Goal: Task Accomplishment & Management: Complete application form

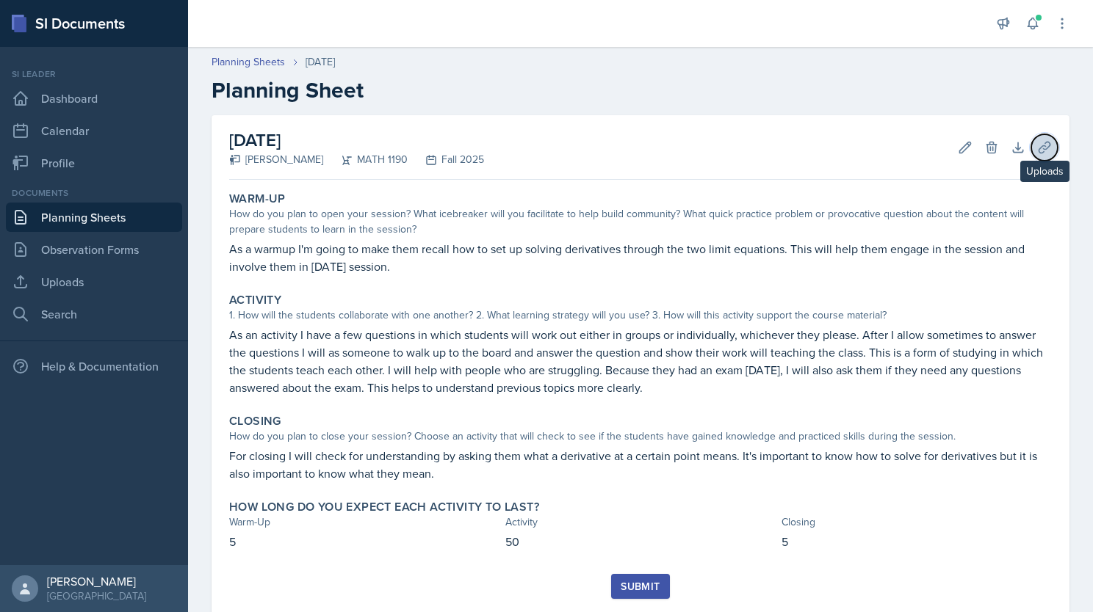
click at [1031, 136] on button "Uploads" at bounding box center [1044, 147] width 26 height 26
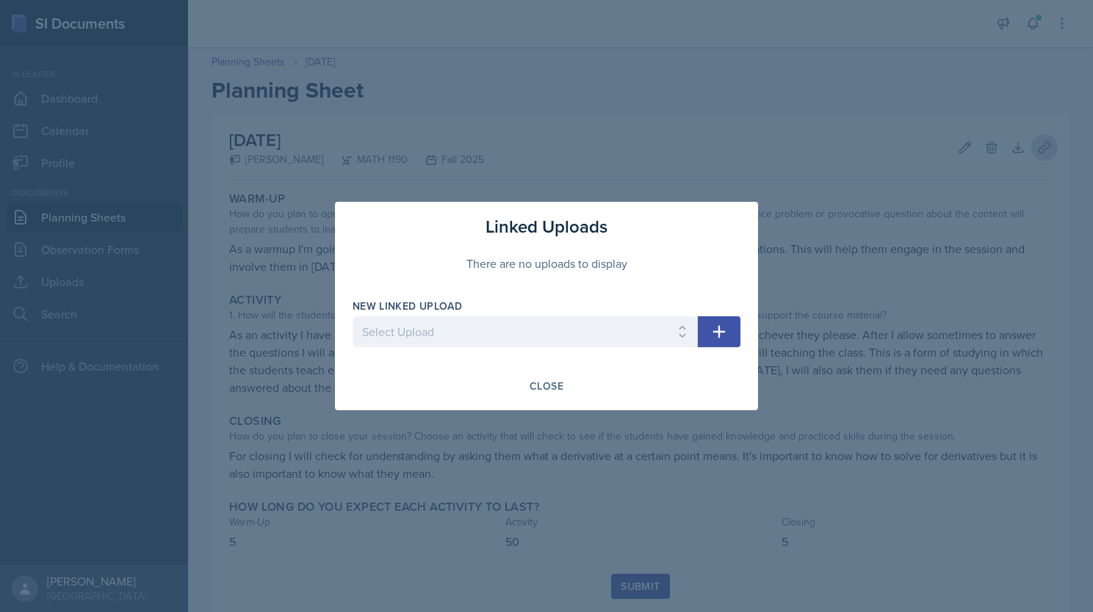
click at [1031, 136] on div at bounding box center [546, 306] width 1093 height 612
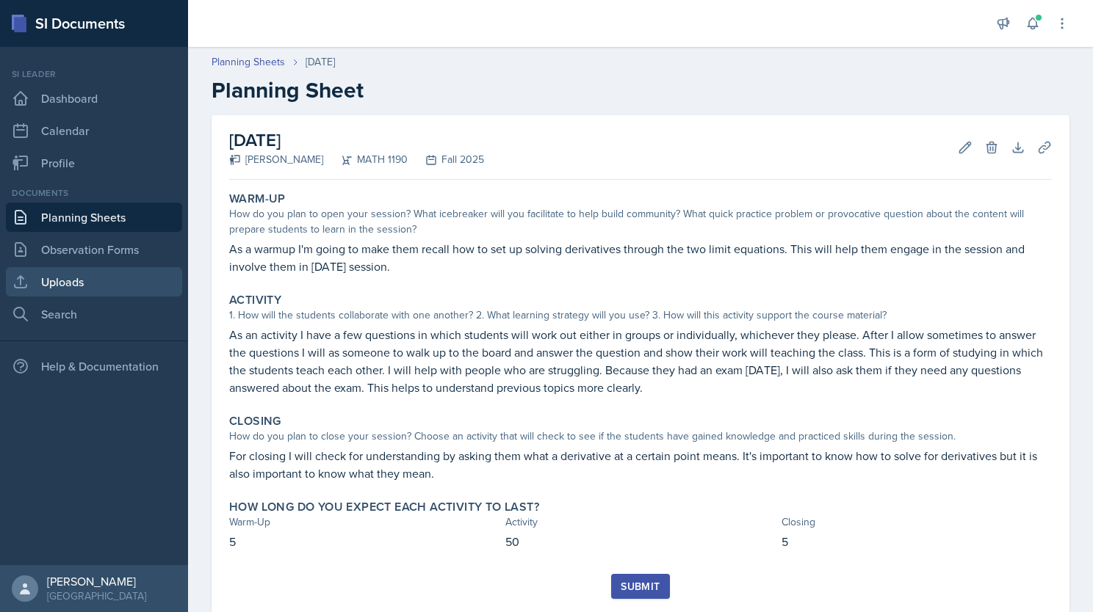
click at [61, 291] on link "Uploads" at bounding box center [94, 281] width 176 height 29
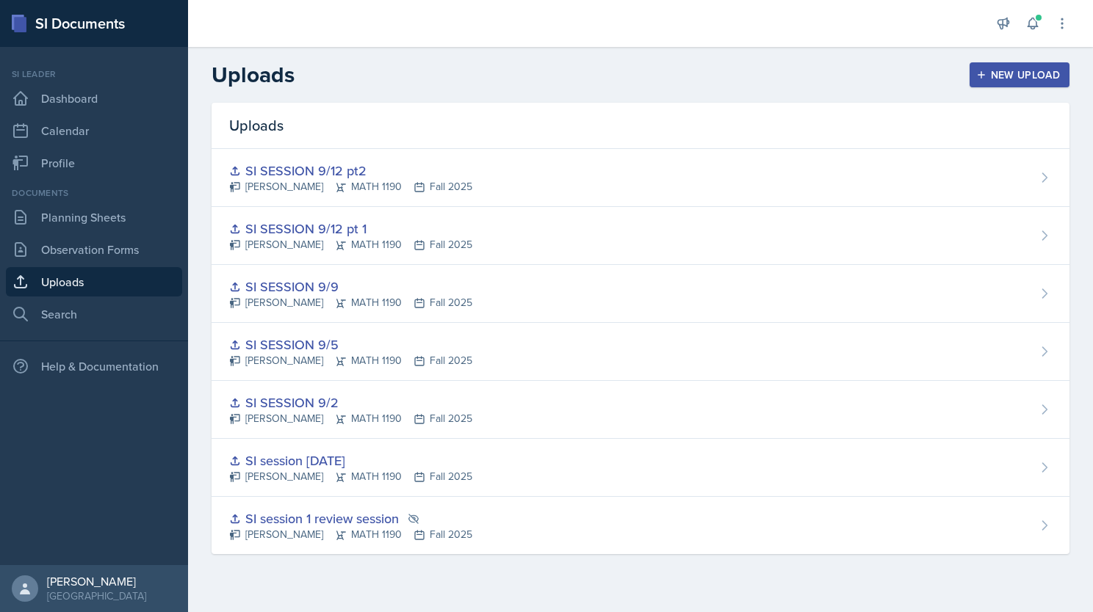
click at [1005, 69] on div "New Upload" at bounding box center [1020, 75] width 82 height 12
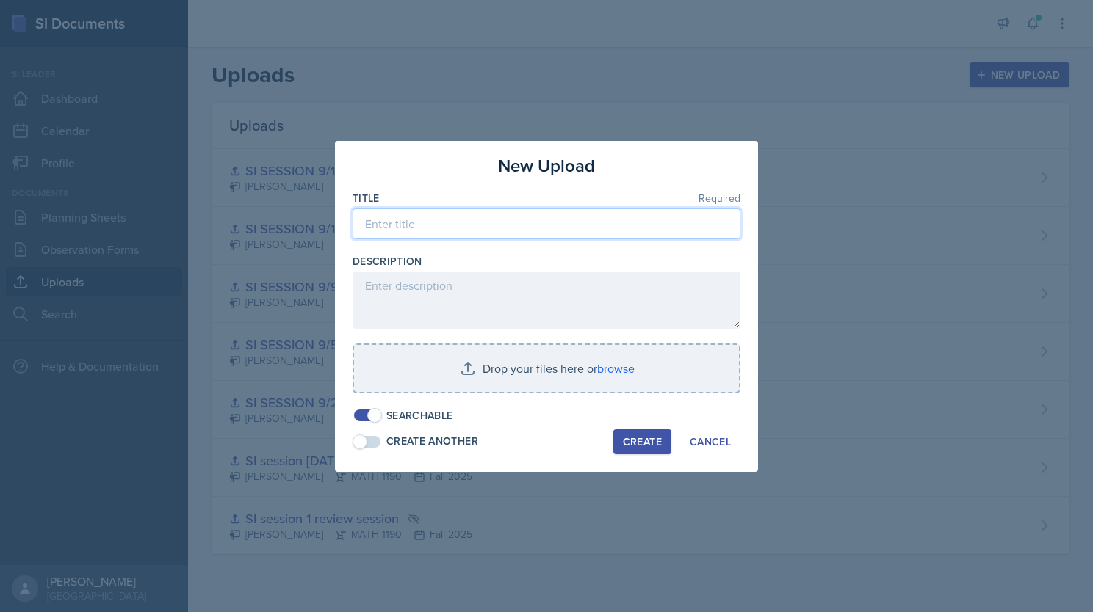
click at [446, 224] on input at bounding box center [547, 224] width 388 height 31
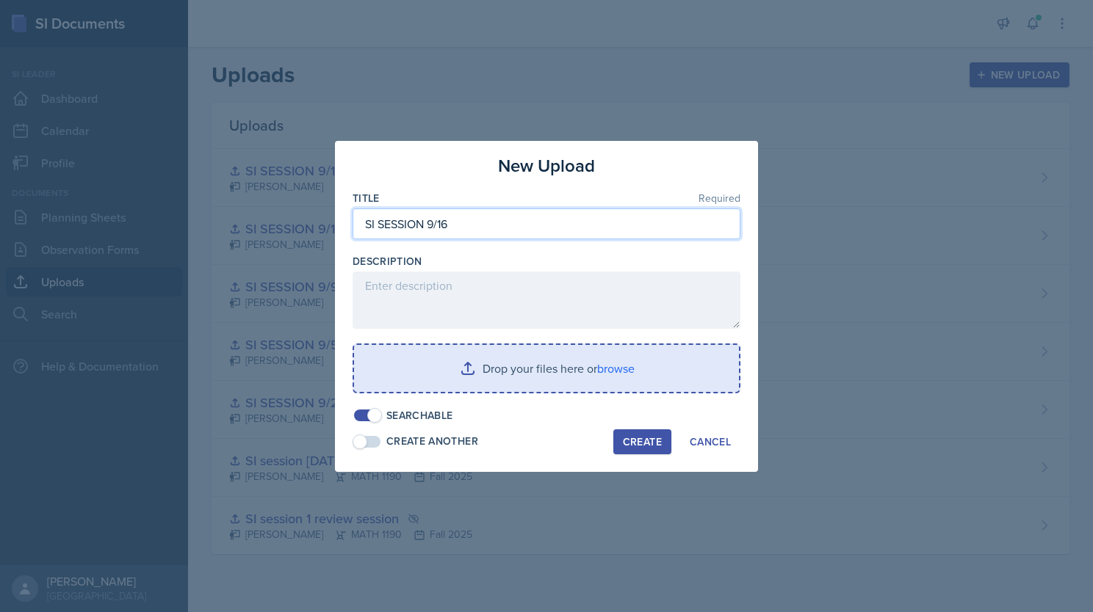
type input "SI SESSION 9/16"
click at [530, 380] on input "file" at bounding box center [546, 368] width 385 height 47
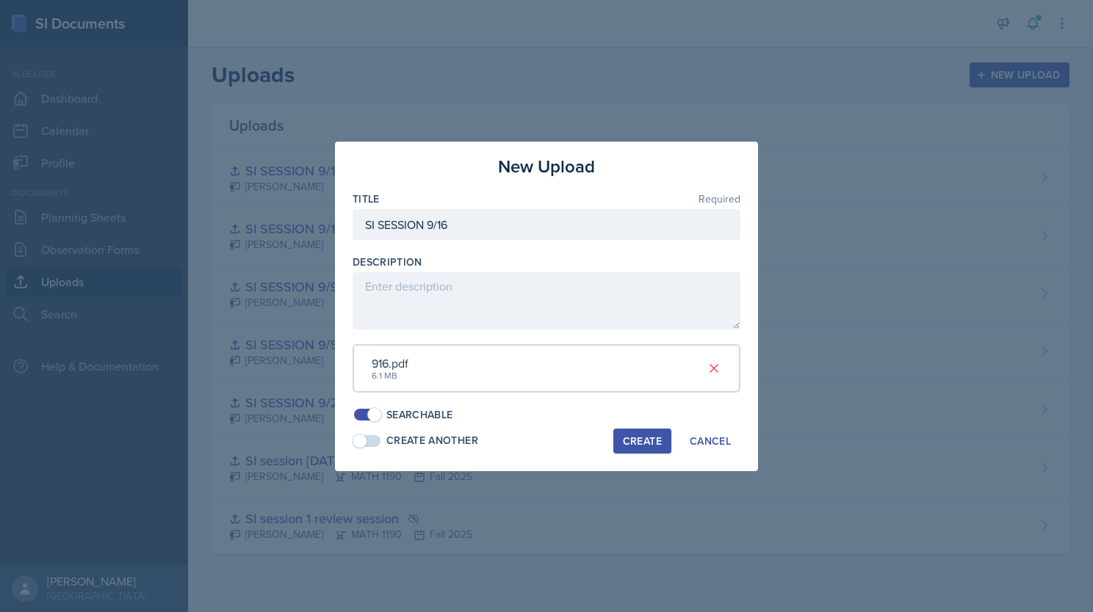
click at [626, 438] on div "Create" at bounding box center [642, 441] width 39 height 12
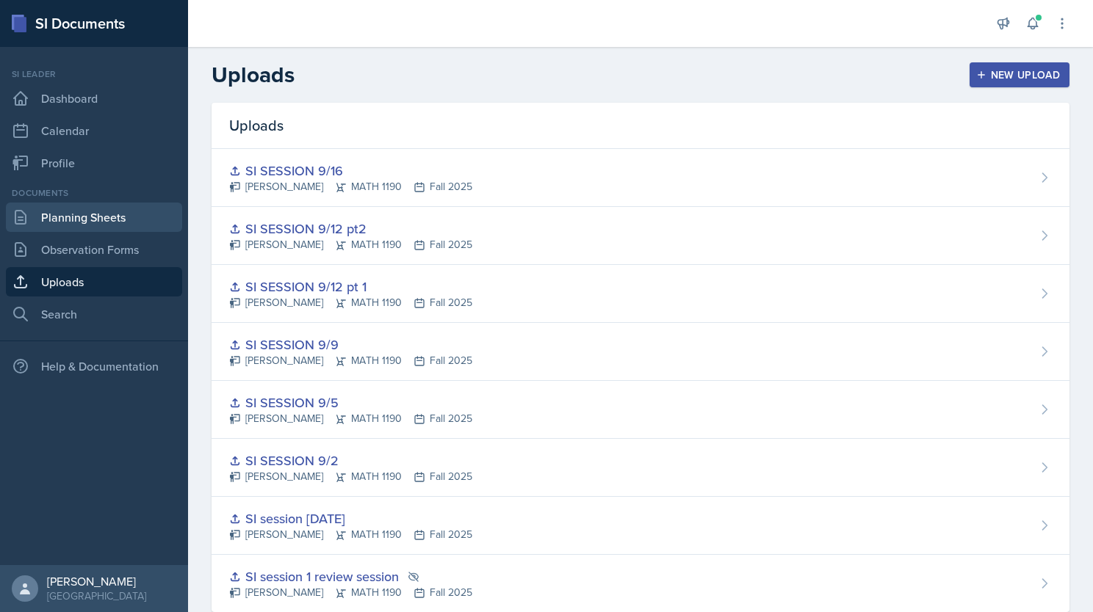
click at [94, 222] on link "Planning Sheets" at bounding box center [94, 217] width 176 height 29
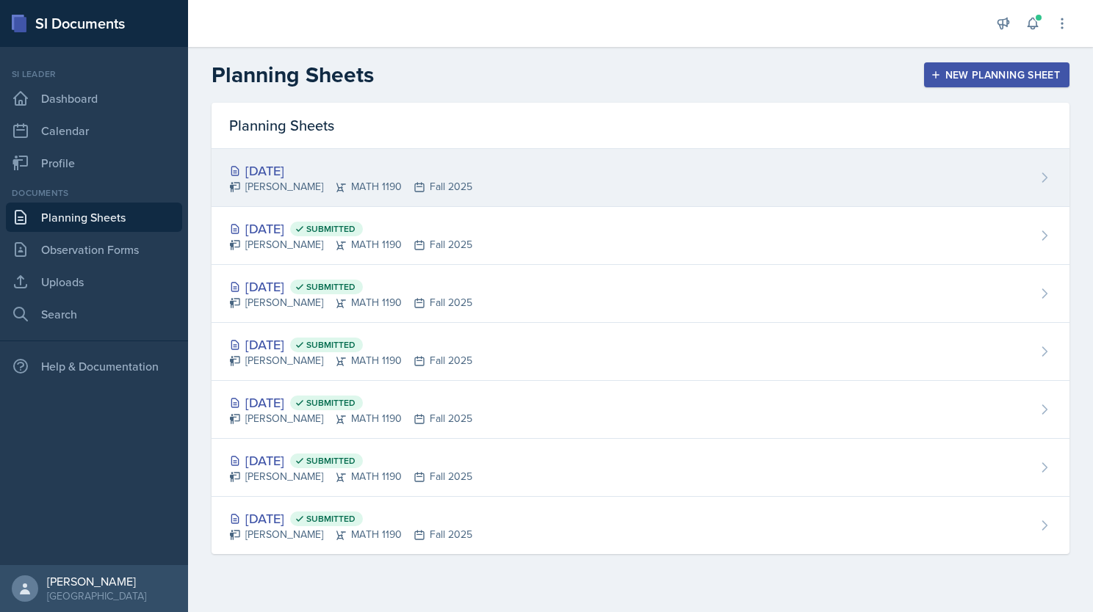
click at [344, 178] on div "[DATE]" at bounding box center [350, 171] width 243 height 20
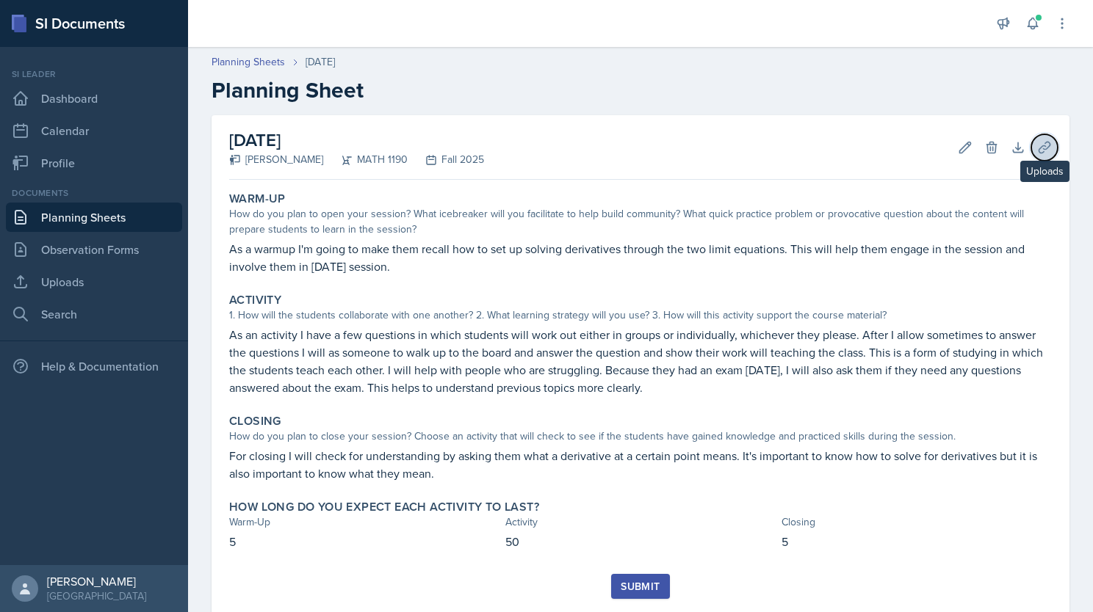
click at [1038, 148] on icon at bounding box center [1043, 147] width 11 height 11
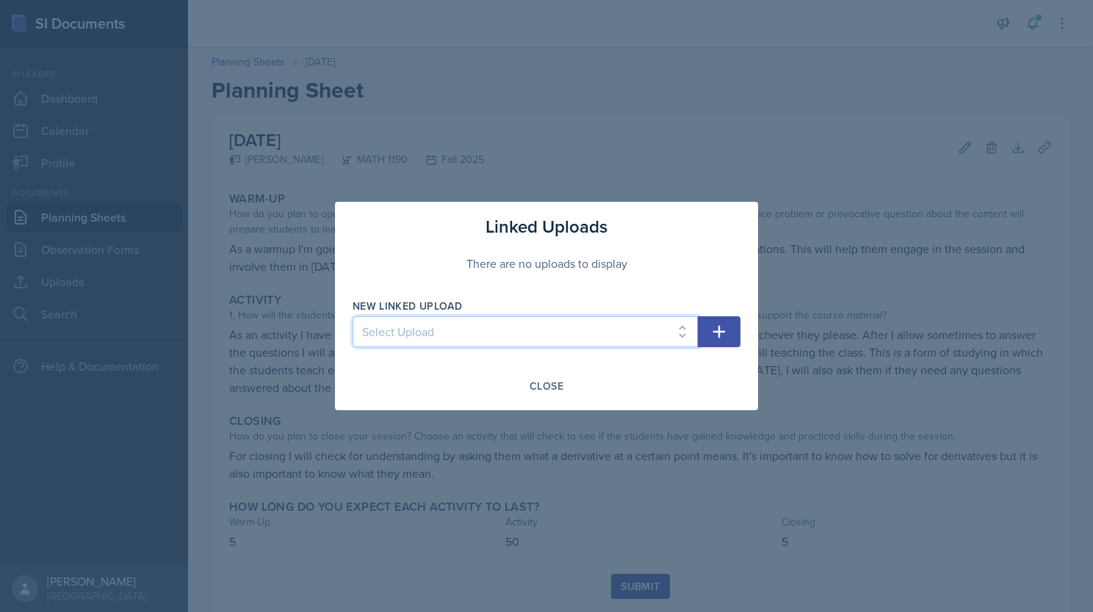
click at [560, 333] on select "Select Upload SI session 1 review session SI session [DATE] SI SESSION 9/2 SI S…" at bounding box center [525, 332] width 345 height 31
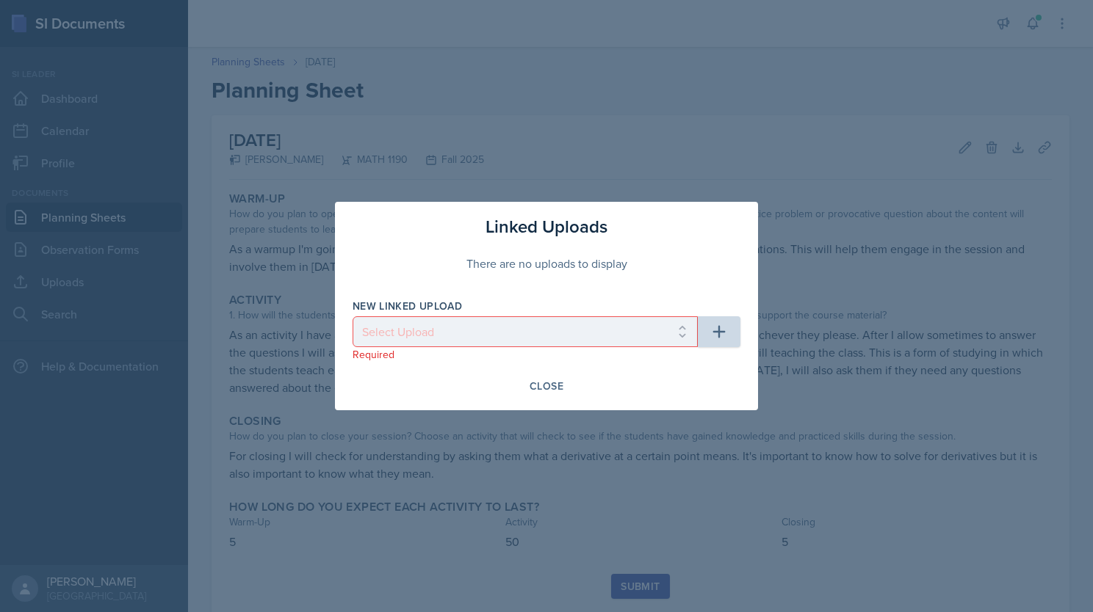
click at [470, 558] on div at bounding box center [546, 306] width 1093 height 612
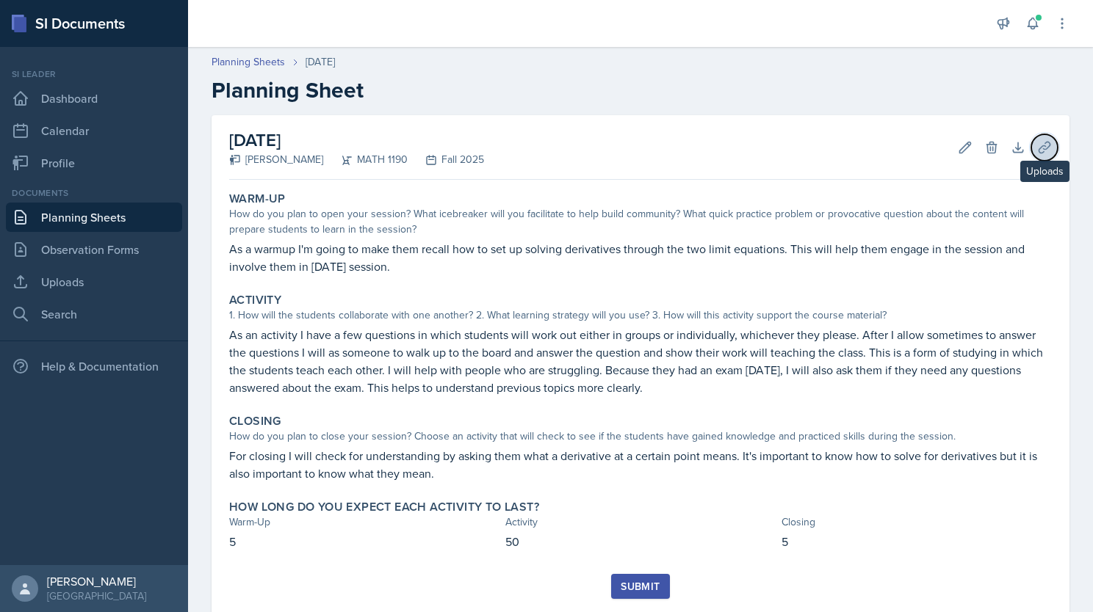
click at [1037, 151] on icon at bounding box center [1044, 147] width 15 height 15
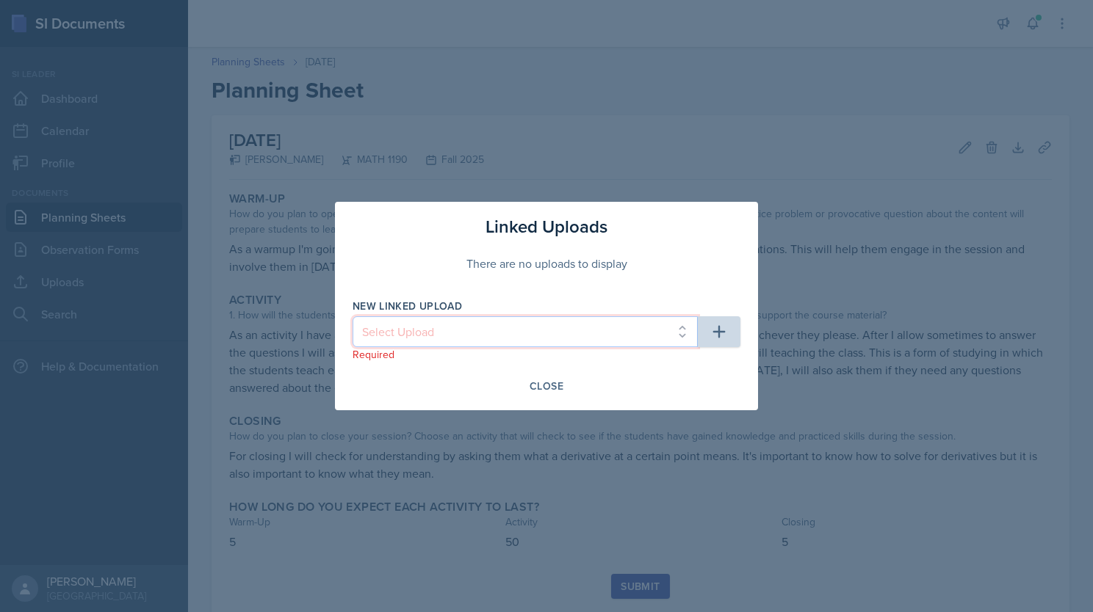
click at [527, 336] on select "Select Upload SI session 1 review session SI session [DATE] SI SESSION 9/2 SI S…" at bounding box center [525, 332] width 345 height 31
select select "abe32374-bba7-4c57-9026-d59284131b03"
click at [353, 317] on select "Select Upload SI session 1 review session SI session [DATE] SI SESSION 9/2 SI S…" at bounding box center [525, 332] width 345 height 31
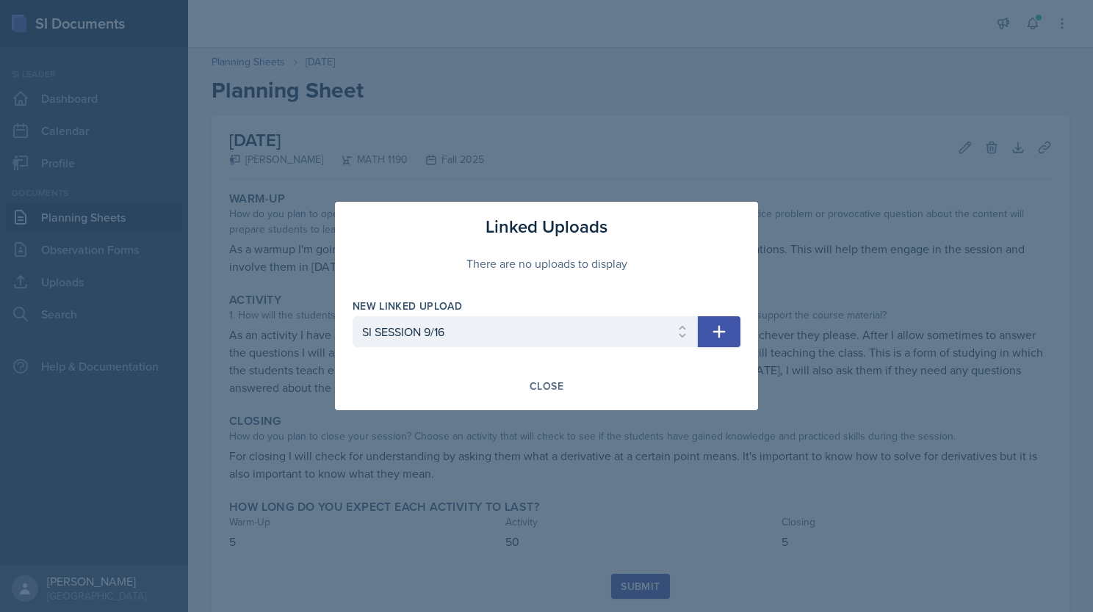
click at [723, 334] on icon "button" at bounding box center [719, 332] width 18 height 18
select select
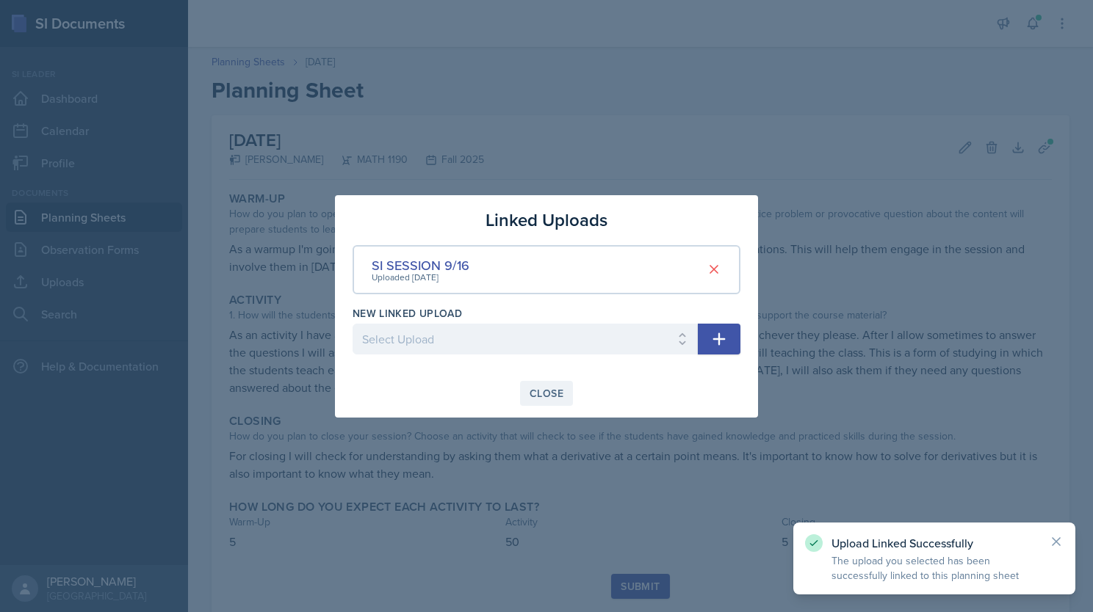
click at [555, 394] on div "Close" at bounding box center [547, 394] width 34 height 12
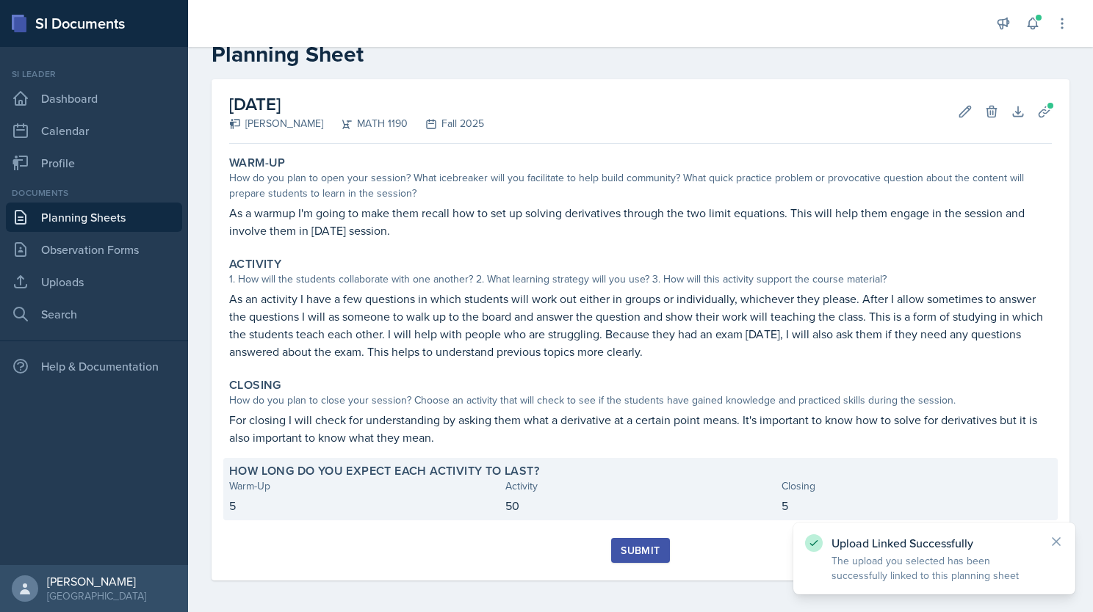
scroll to position [38, 0]
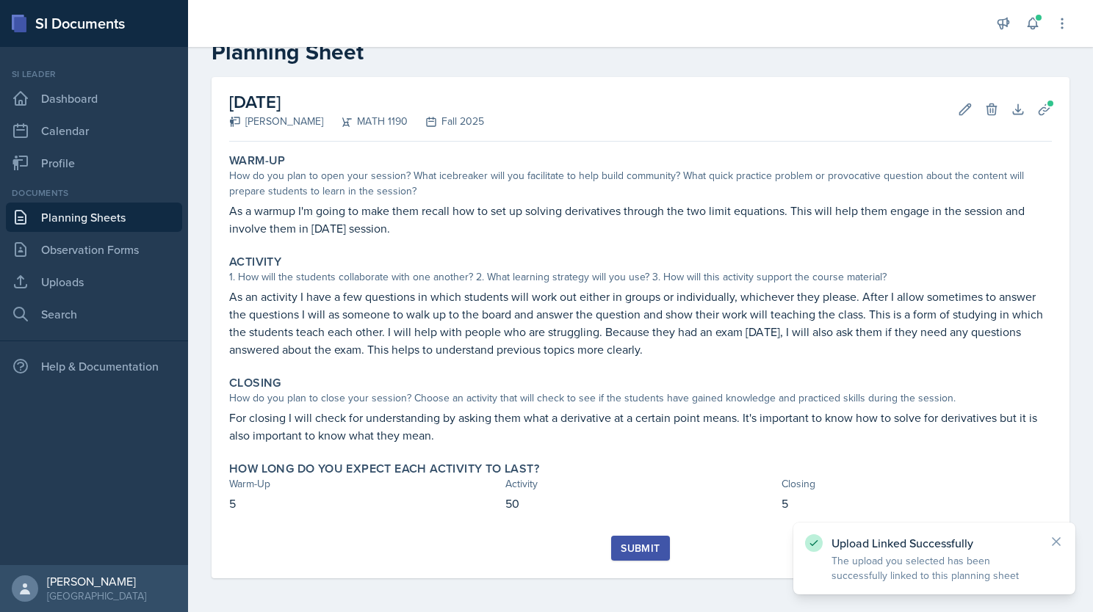
click at [631, 546] on div "Submit" at bounding box center [640, 549] width 39 height 12
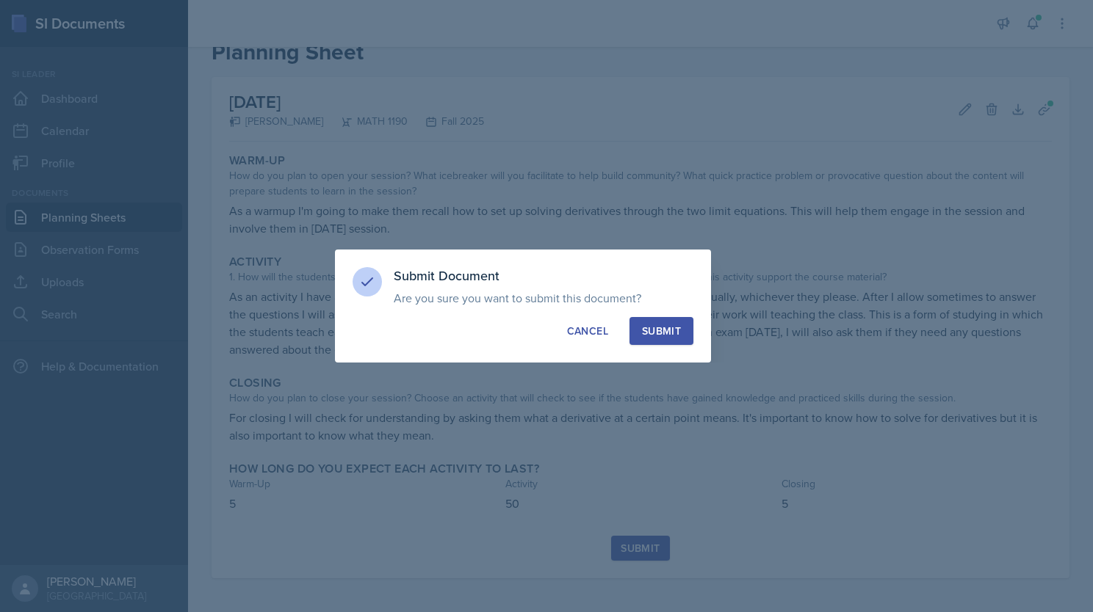
click at [663, 336] on div "Submit" at bounding box center [661, 331] width 39 height 15
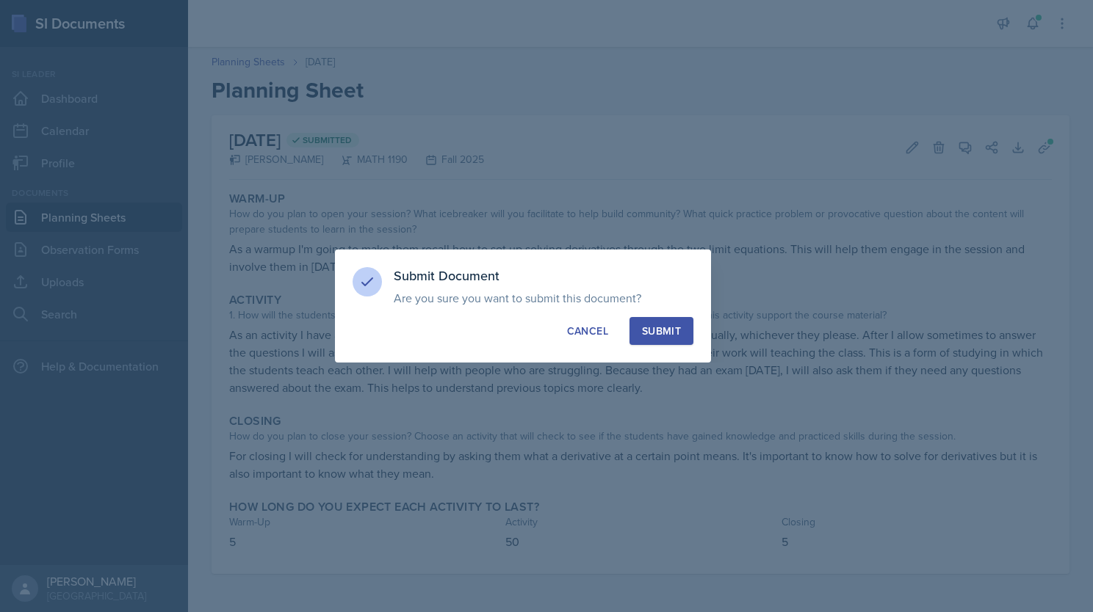
scroll to position [0, 0]
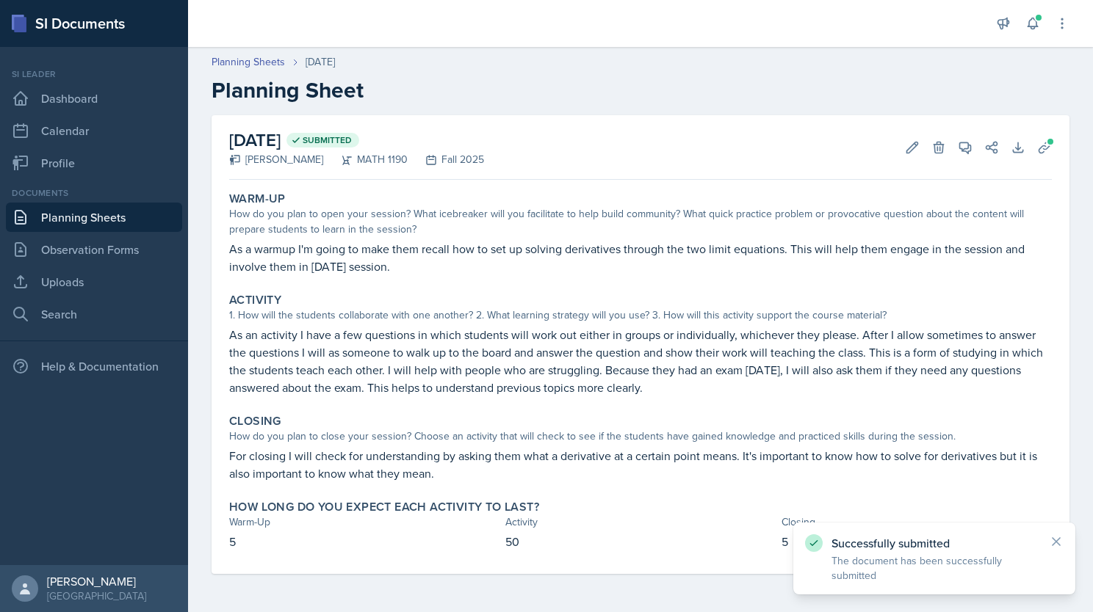
click at [73, 214] on link "Planning Sheets" at bounding box center [94, 217] width 176 height 29
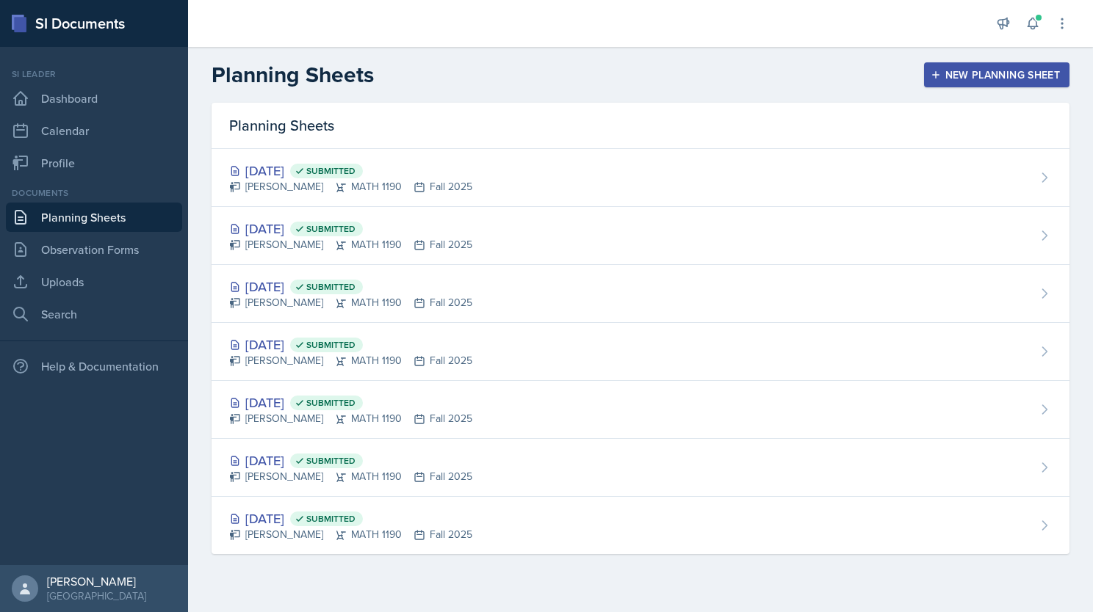
click at [977, 73] on div "New Planning Sheet" at bounding box center [996, 75] width 126 height 12
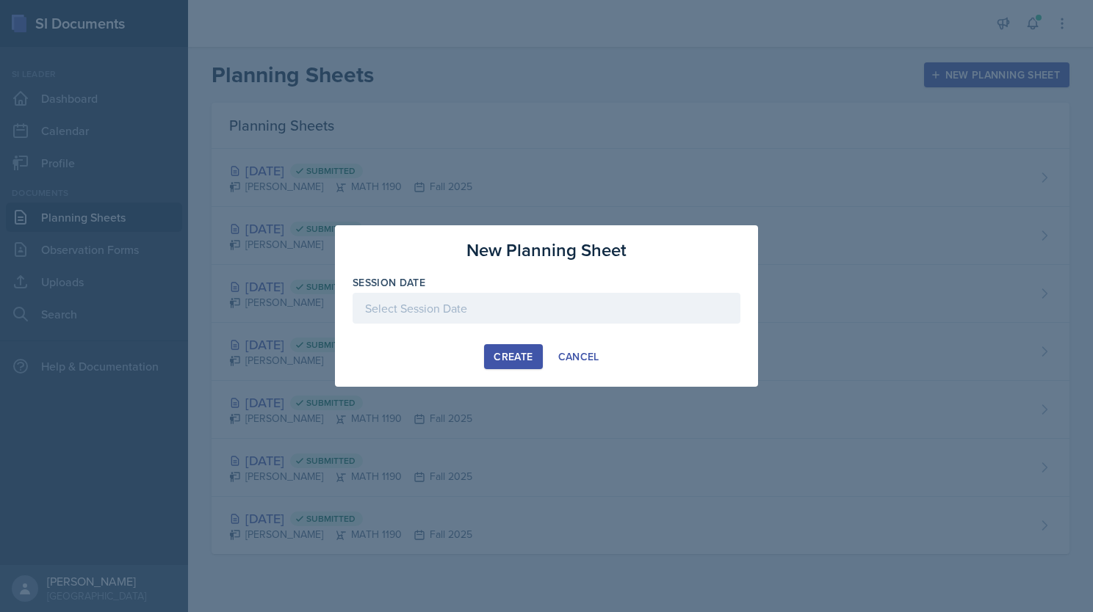
click at [552, 313] on div at bounding box center [547, 308] width 388 height 31
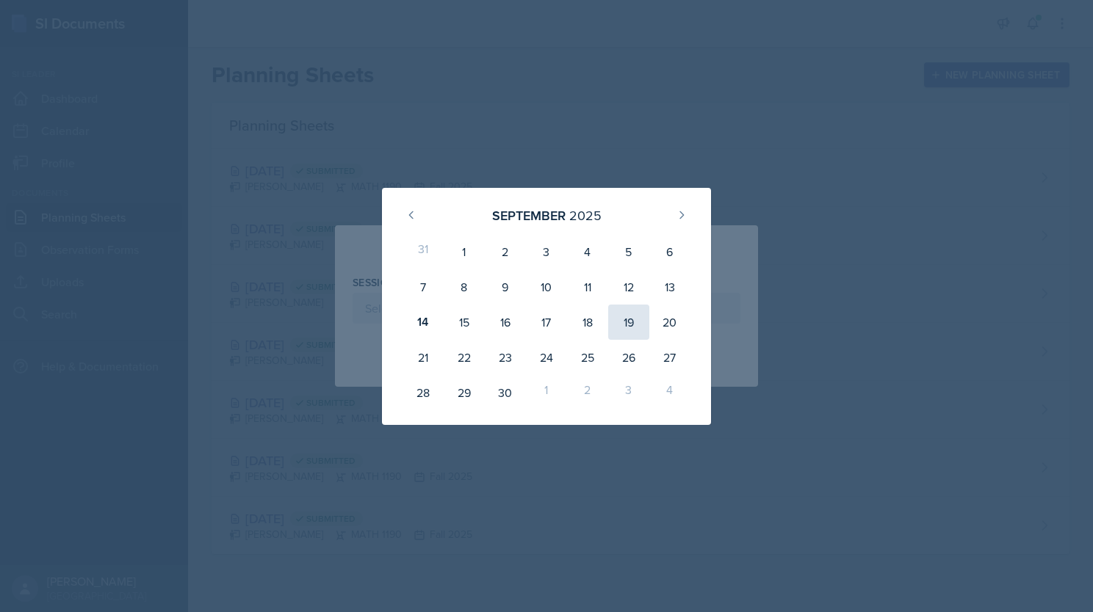
click at [616, 315] on div "19" at bounding box center [628, 322] width 41 height 35
type input "[DATE]"
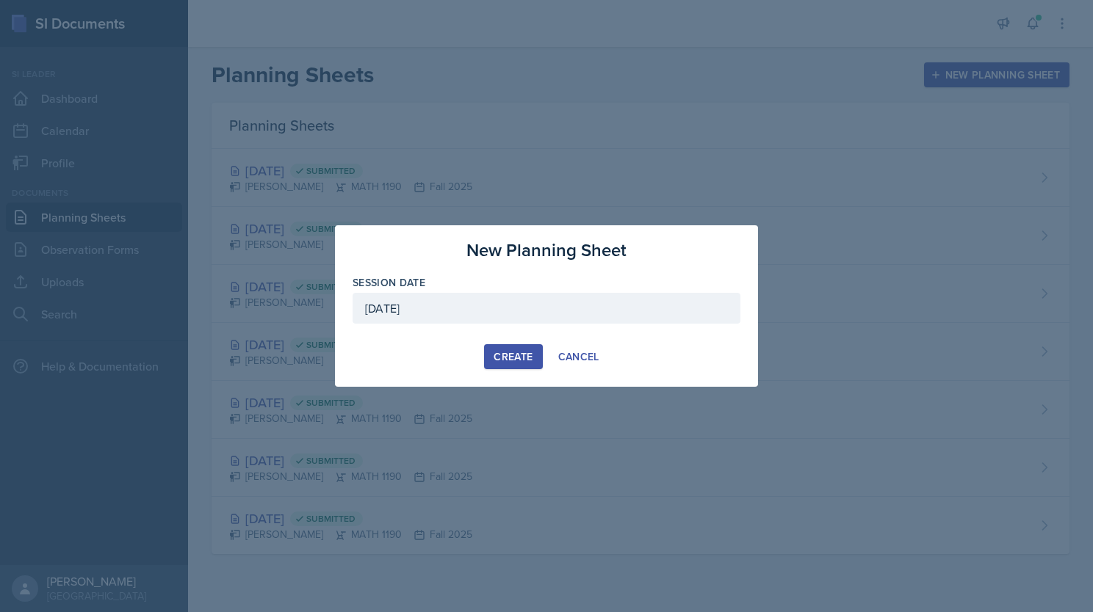
click at [529, 352] on div "Create" at bounding box center [513, 357] width 39 height 12
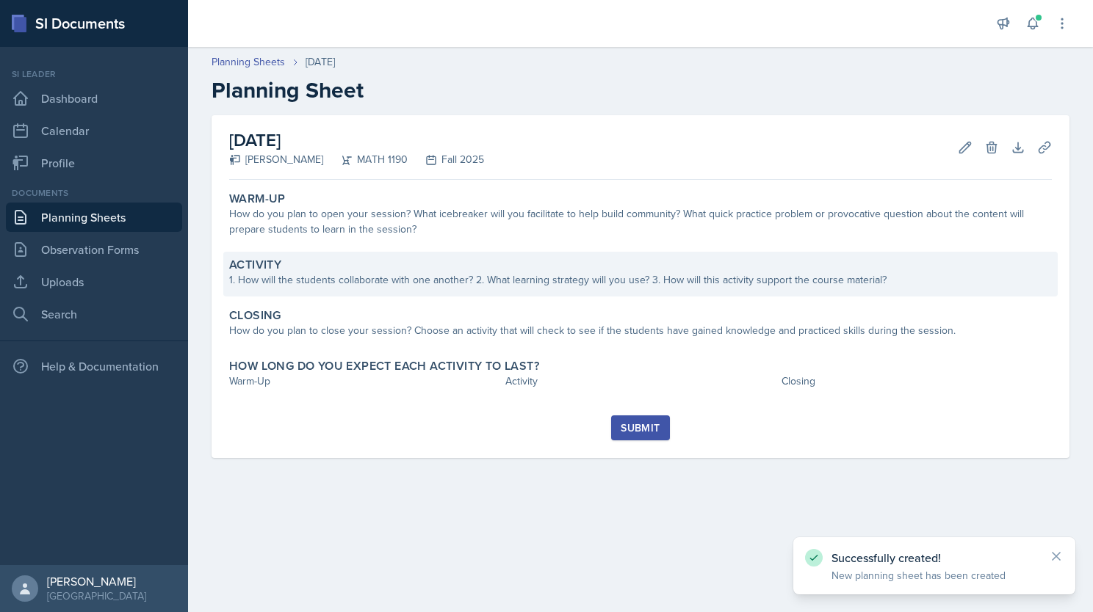
click at [447, 254] on div "Activity 1. How will the students collaborate with one another? 2. What learnin…" at bounding box center [640, 274] width 834 height 45
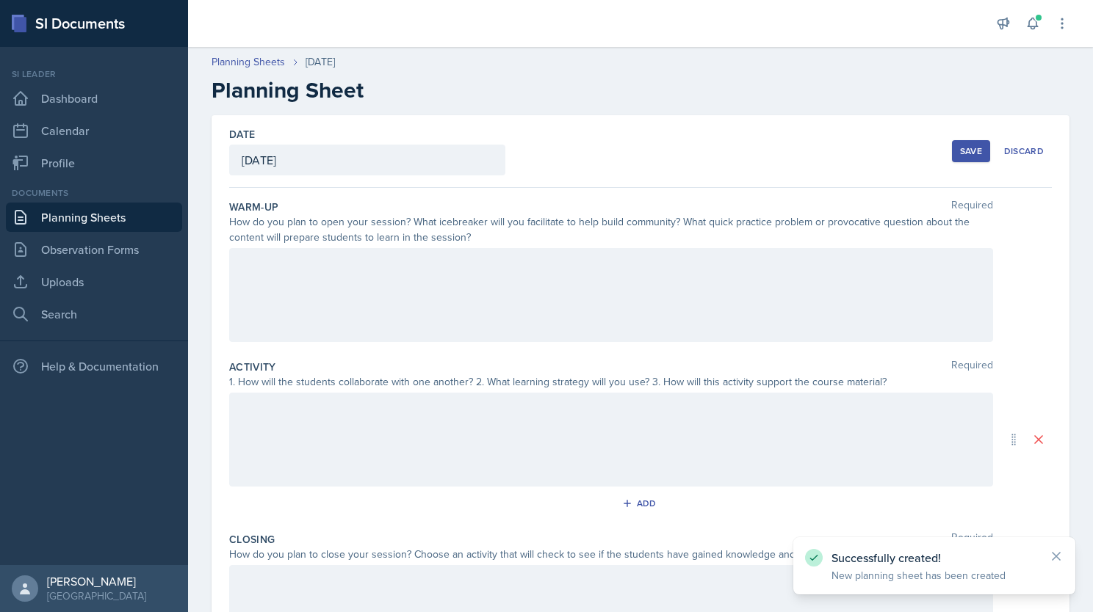
drag, startPoint x: 388, startPoint y: 283, endPoint x: 393, endPoint y: 289, distance: 7.9
click at [393, 289] on div at bounding box center [611, 295] width 764 height 94
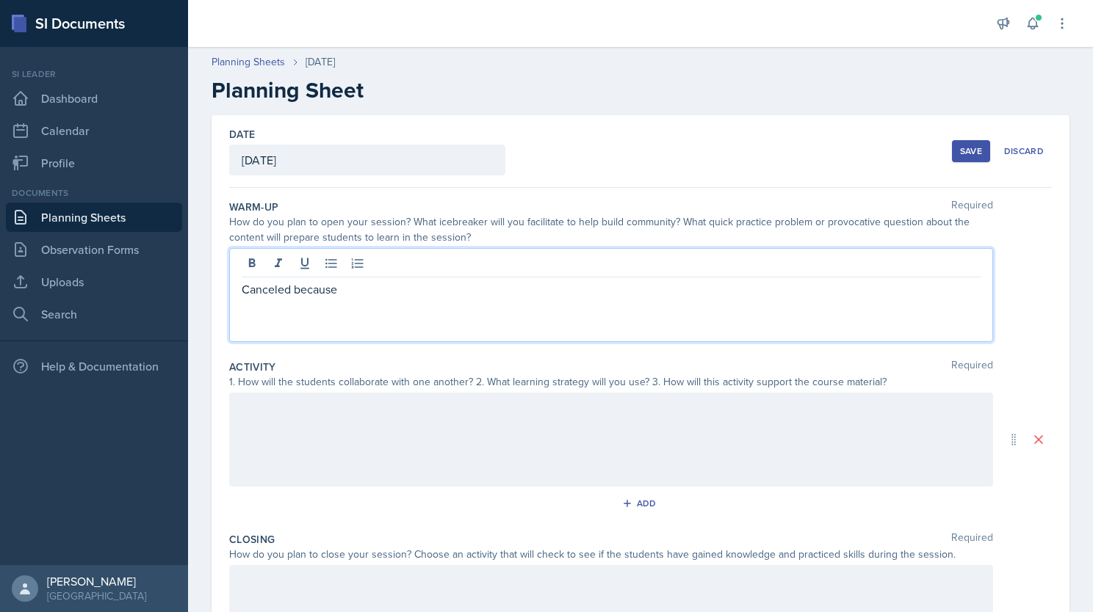
click at [341, 289] on p "Canceled because" at bounding box center [611, 290] width 739 height 18
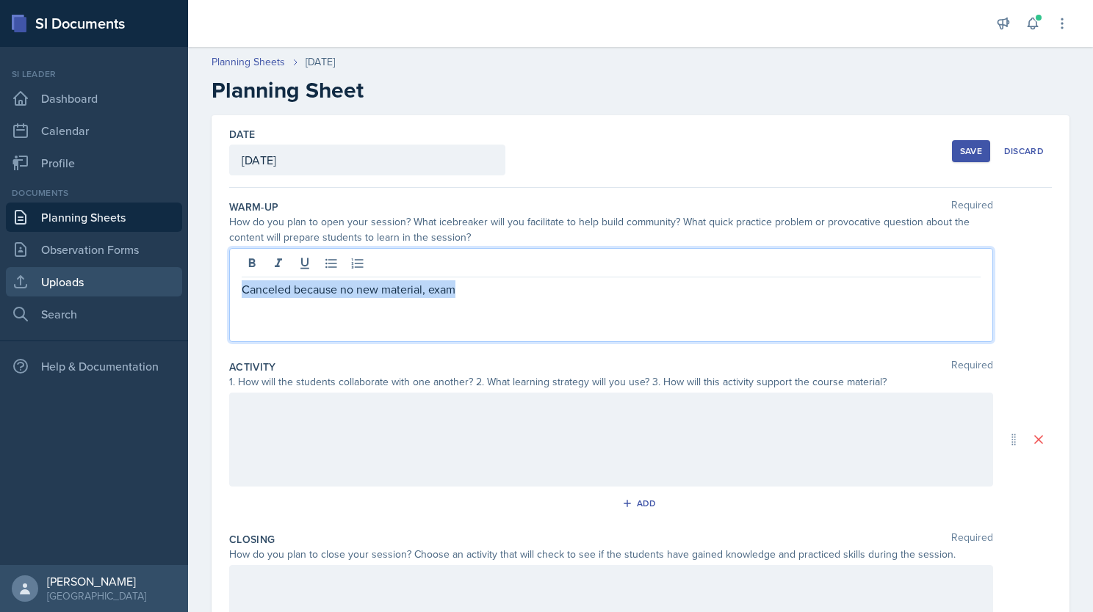
drag, startPoint x: 476, startPoint y: 291, endPoint x: 118, endPoint y: 281, distance: 357.8
click at [118, 281] on div "SI Documents Si leader Dashboard Calendar Profile Documents Planning Sheets Obs…" at bounding box center [546, 306] width 1093 height 612
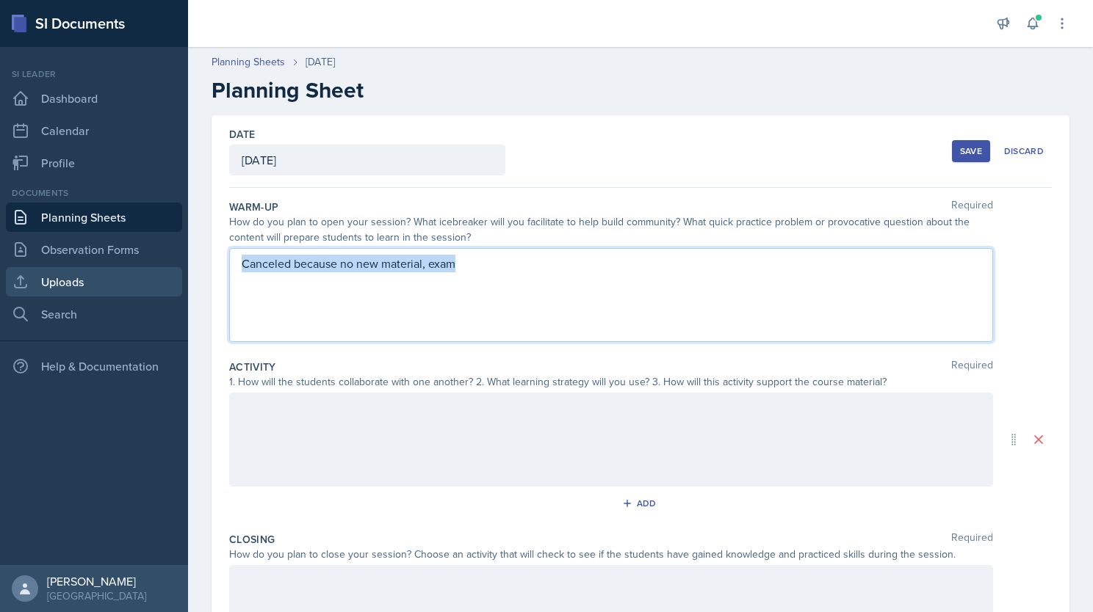
copy p "Canceled because no new material, exam"
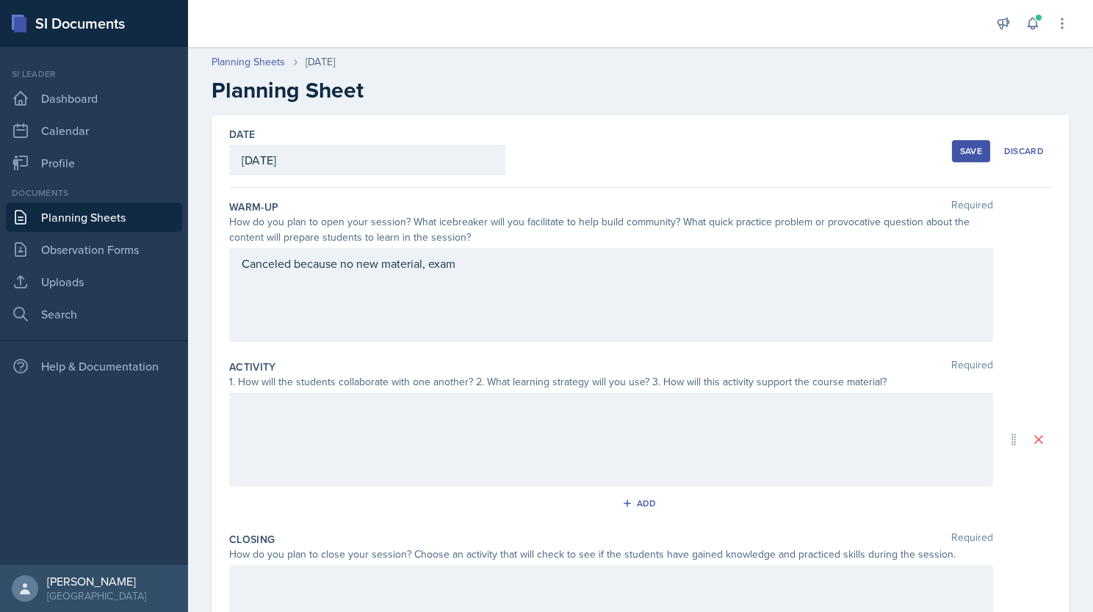
click at [291, 428] on div at bounding box center [611, 440] width 764 height 94
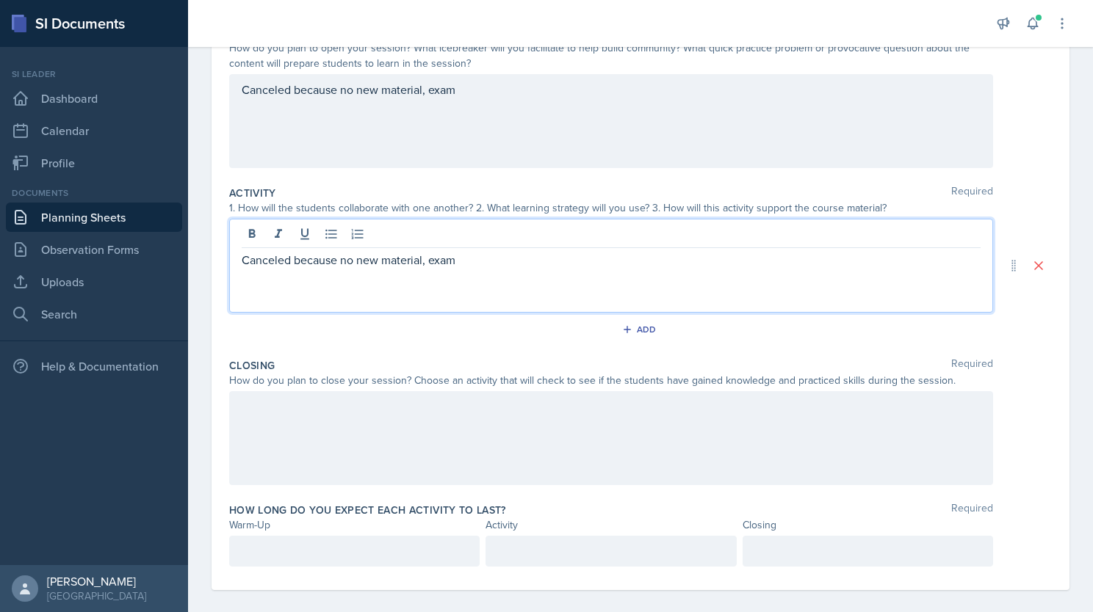
scroll to position [186, 0]
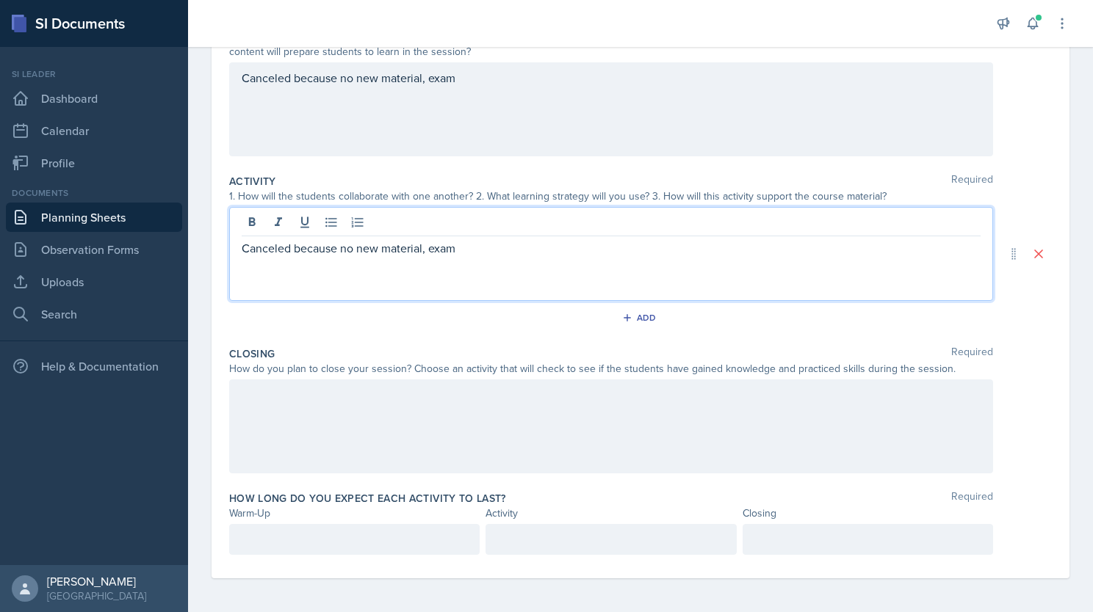
click at [308, 427] on div at bounding box center [611, 427] width 764 height 94
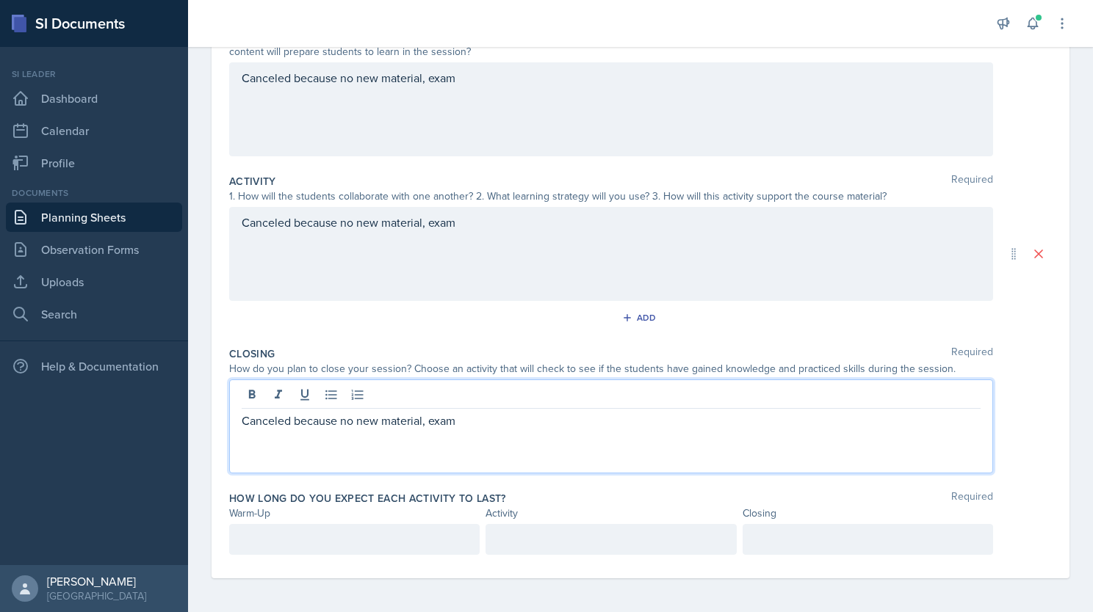
scroll to position [212, 0]
click at [306, 533] on p at bounding box center [354, 539] width 225 height 18
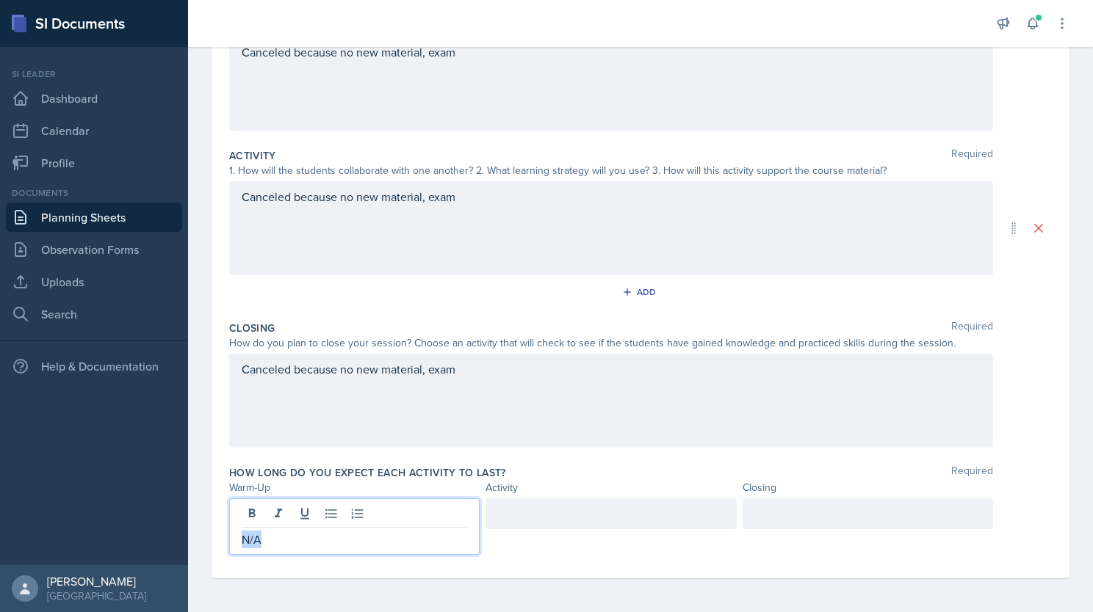
drag, startPoint x: 279, startPoint y: 532, endPoint x: 160, endPoint y: 515, distance: 120.2
click at [160, 515] on div "SI Documents Si leader Dashboard Calendar Profile Documents Planning Sheets Obs…" at bounding box center [546, 306] width 1093 height 612
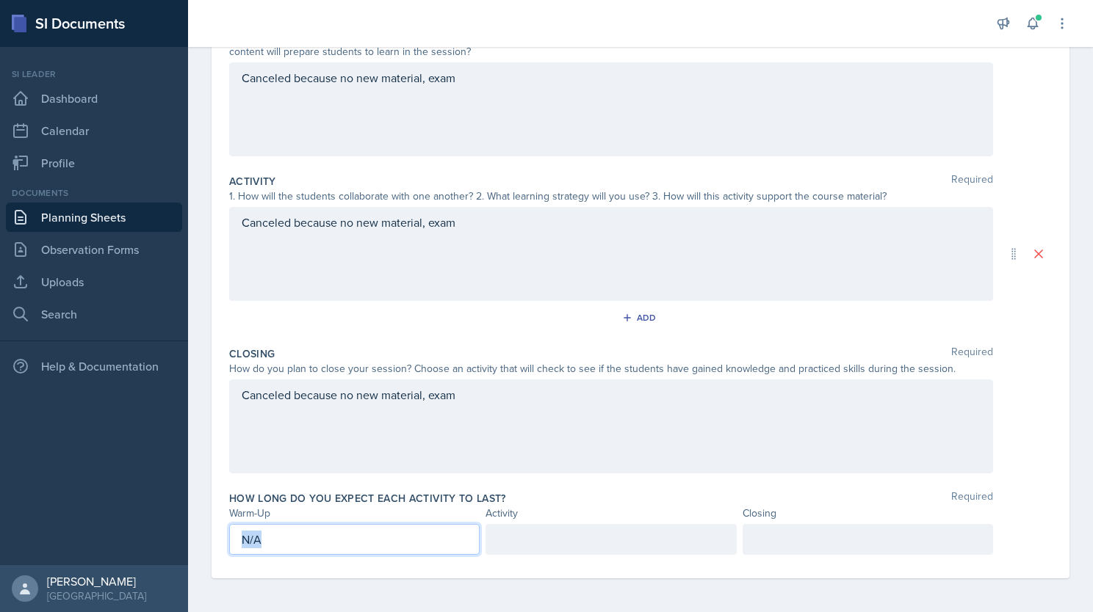
copy p "N/A"
click at [530, 544] on div at bounding box center [610, 539] width 250 height 31
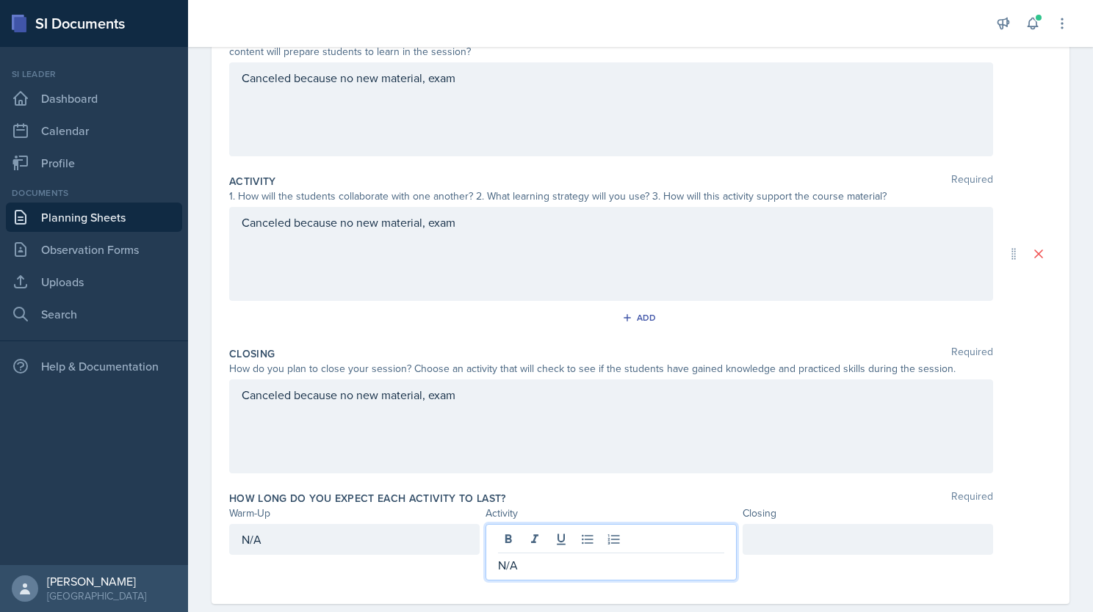
click at [802, 545] on div at bounding box center [867, 539] width 250 height 31
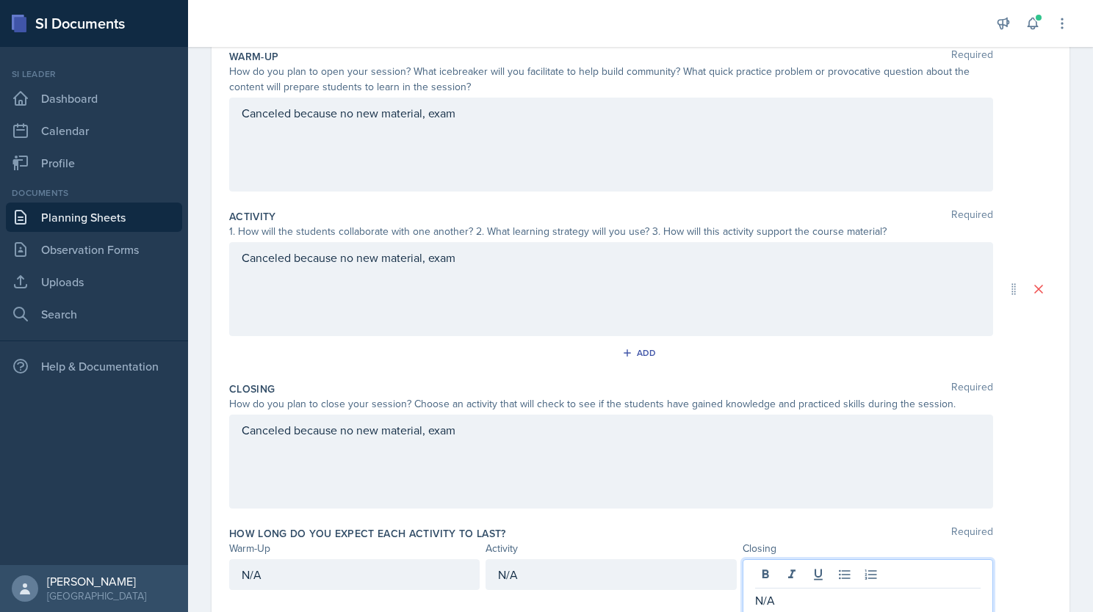
scroll to position [0, 0]
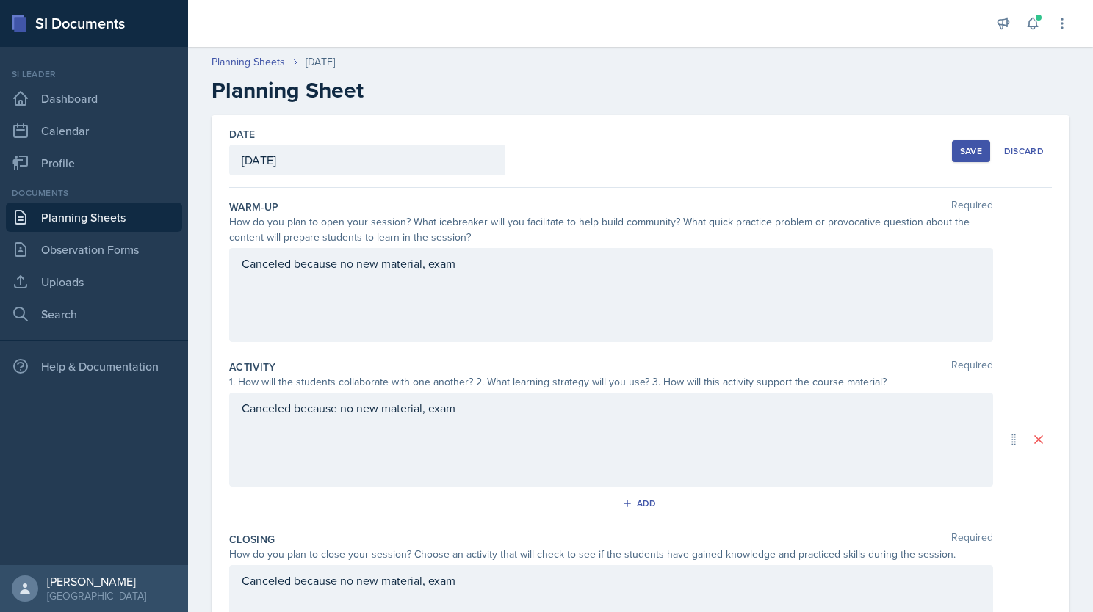
click at [967, 145] on div "Save" at bounding box center [971, 151] width 22 height 12
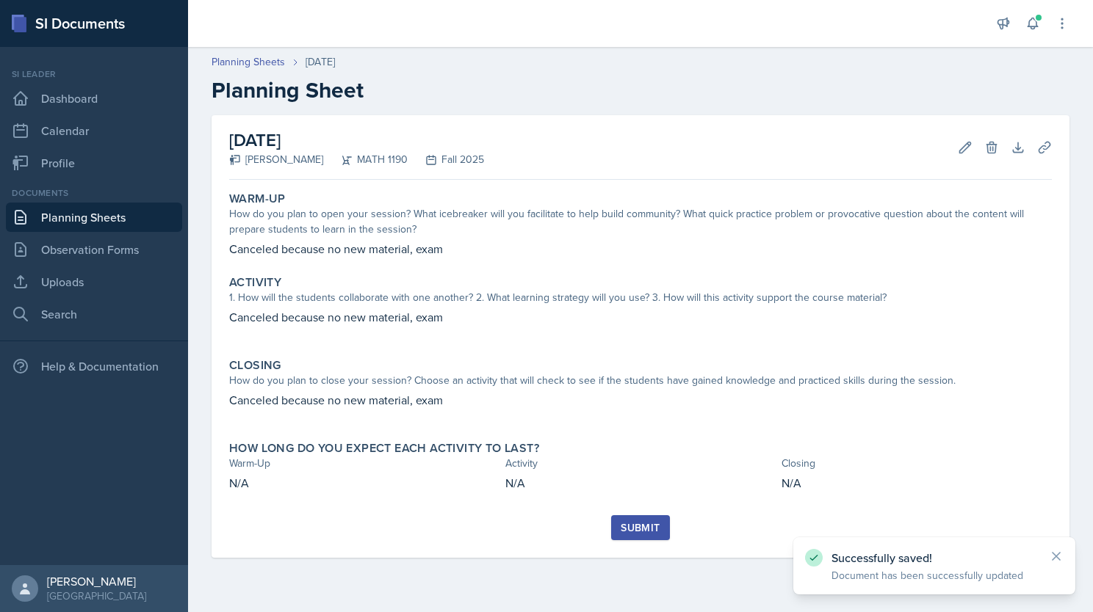
click at [646, 522] on div "Submit" at bounding box center [640, 528] width 39 height 12
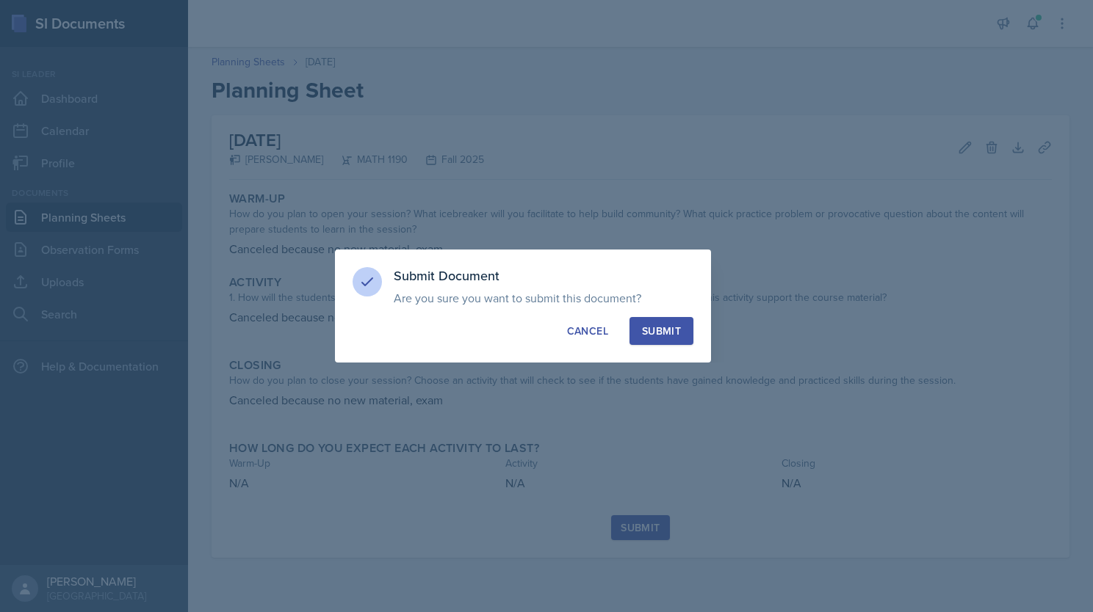
click at [648, 325] on div "Submit" at bounding box center [661, 331] width 39 height 15
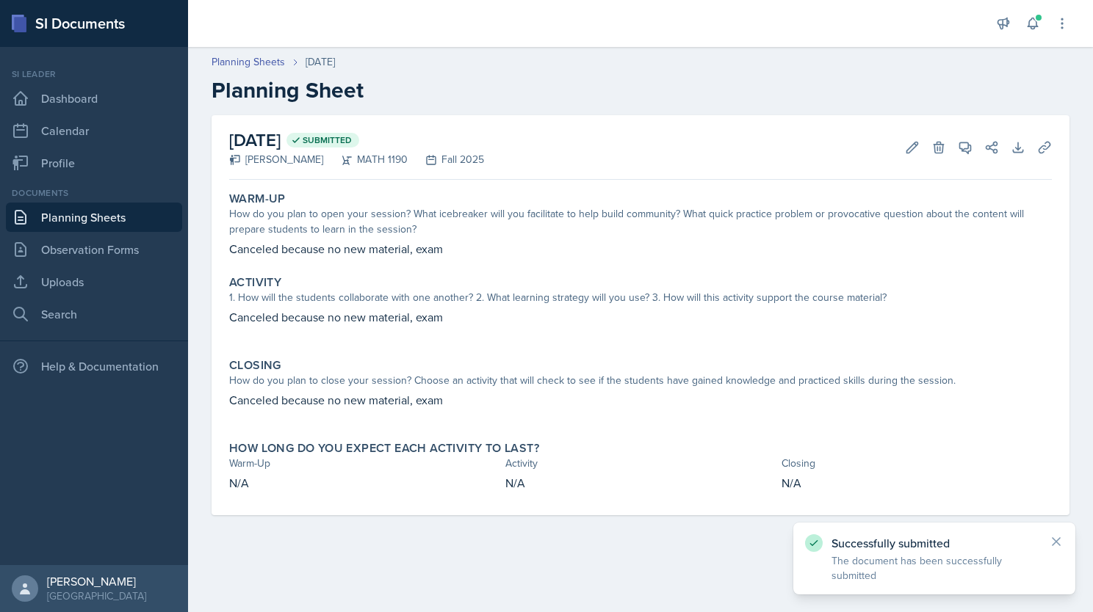
click at [65, 210] on link "Planning Sheets" at bounding box center [94, 217] width 176 height 29
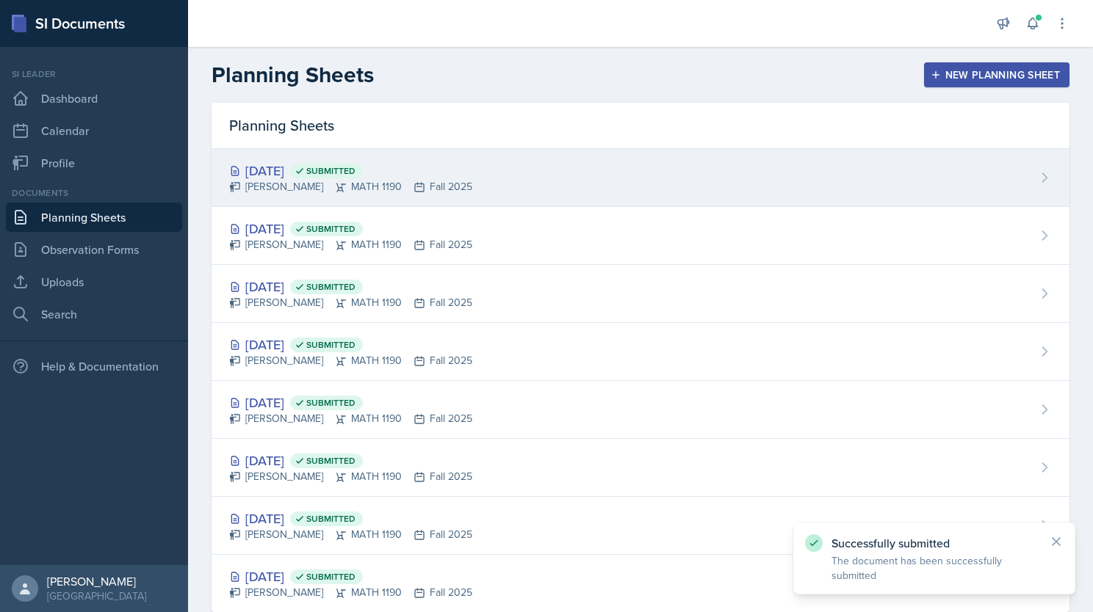
click at [507, 167] on div "[DATE] Submitted [PERSON_NAME] MATH 1190 Fall 2025" at bounding box center [641, 178] width 858 height 58
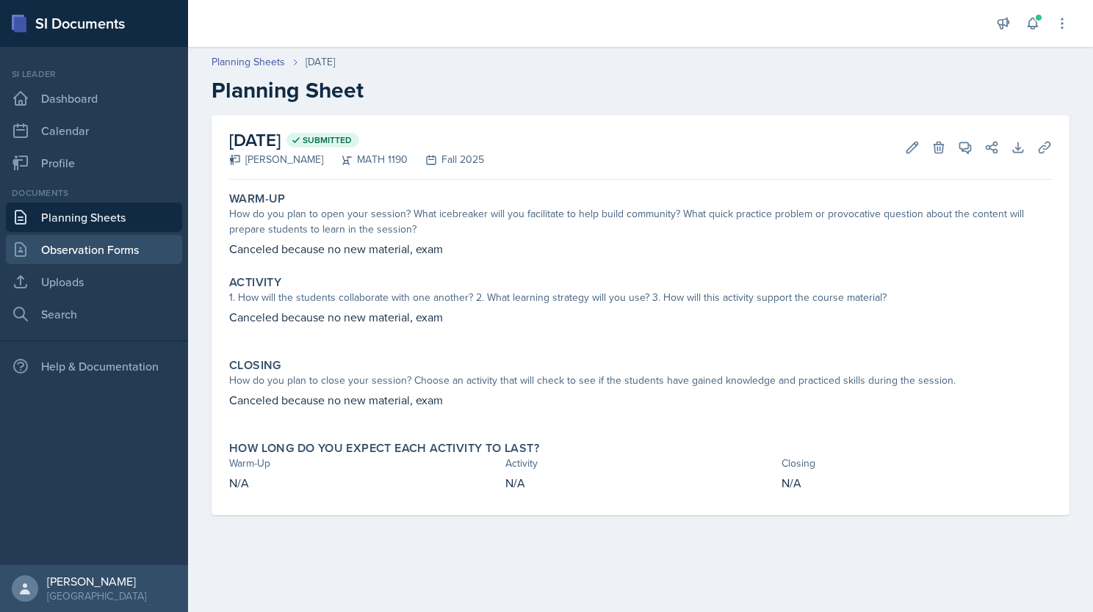
click at [98, 251] on link "Observation Forms" at bounding box center [94, 249] width 176 height 29
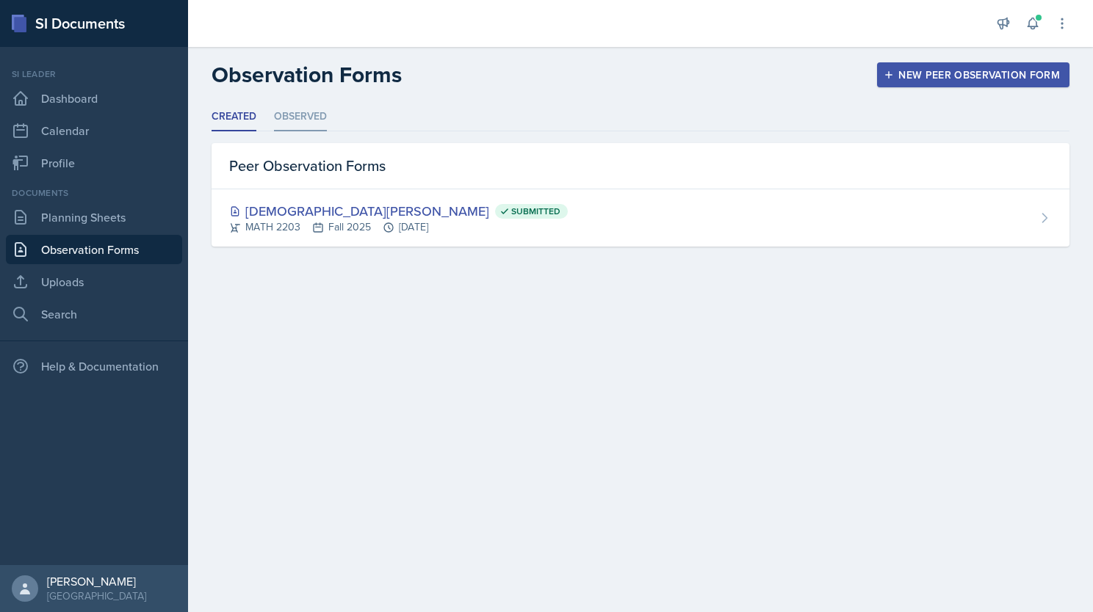
click at [292, 116] on li "Observed" at bounding box center [300, 117] width 53 height 29
